Goal: Register for event/course

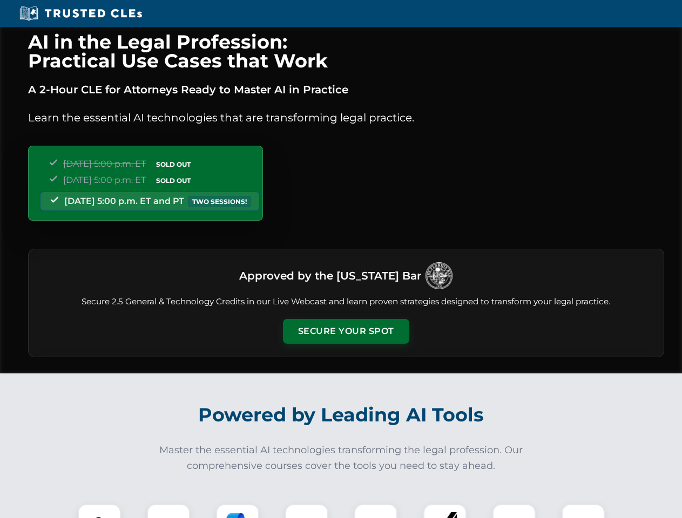
click at [345, 331] on button "Secure Your Spot" at bounding box center [346, 331] width 126 height 25
click at [99, 511] on img at bounding box center [99, 525] width 31 height 31
